Goal: Use online tool/utility

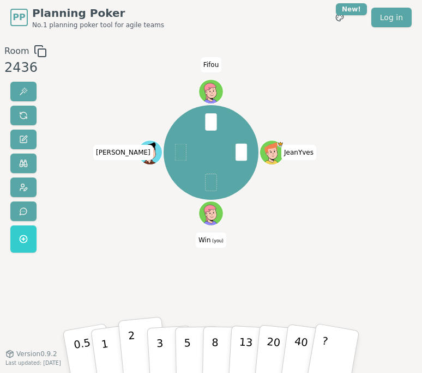
click at [134, 356] on p "2" at bounding box center [132, 352] width 11 height 48
click at [125, 346] on button "2" at bounding box center [143, 350] width 50 height 69
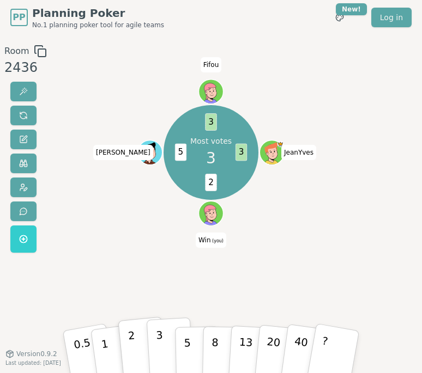
click at [155, 343] on button "3" at bounding box center [170, 352] width 47 height 68
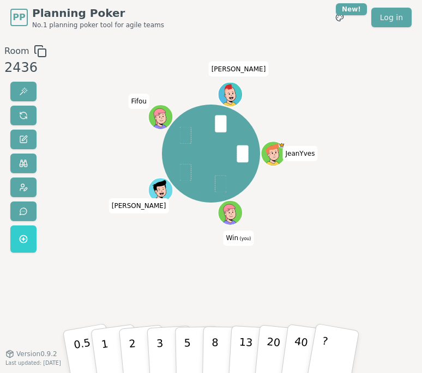
click at [127, 313] on div "JeanYves Win (you) [PERSON_NAME] [PERSON_NAME]" at bounding box center [211, 195] width 222 height 300
click at [156, 345] on button "3" at bounding box center [170, 352] width 47 height 68
click at [191, 345] on button "5" at bounding box center [197, 351] width 45 height 66
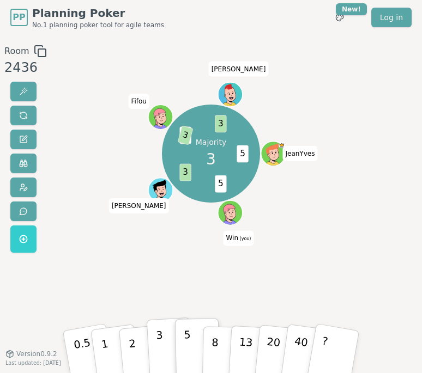
click at [166, 350] on button "3" at bounding box center [170, 352] width 47 height 68
click at [166, 350] on div "3" at bounding box center [169, 351] width 29 height 34
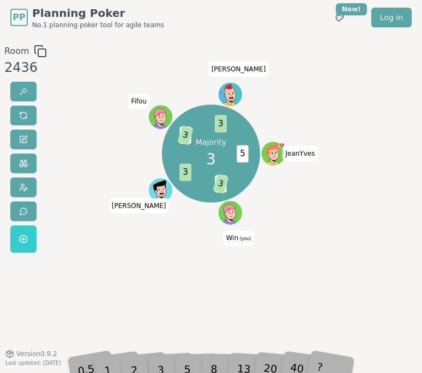
click at [260, 294] on div "Majority 3 5 5 3 3 5 3 3 JeanYves Win (you) [PERSON_NAME] [PERSON_NAME]" at bounding box center [211, 195] width 222 height 300
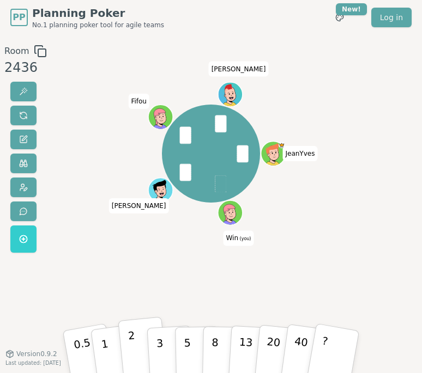
click at [139, 343] on button "2" at bounding box center [143, 350] width 50 height 69
click at [162, 341] on button "3" at bounding box center [170, 352] width 47 height 68
click at [112, 337] on button "1" at bounding box center [115, 351] width 52 height 71
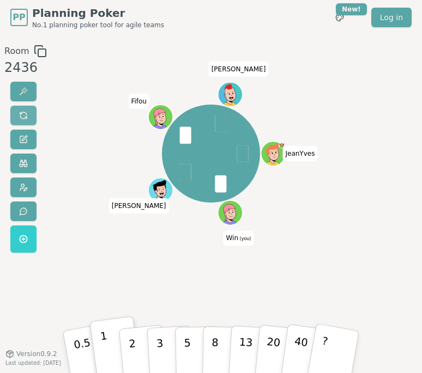
click at [20, 117] on span at bounding box center [23, 115] width 9 height 9
click at [103, 294] on div "JeanYves Win (you) [PERSON_NAME] [PERSON_NAME]" at bounding box center [211, 195] width 222 height 300
click at [102, 350] on p "1" at bounding box center [105, 352] width 13 height 48
click at [113, 348] on button "1" at bounding box center [115, 351] width 52 height 71
